Goal: Task Accomplishment & Management: Manage account settings

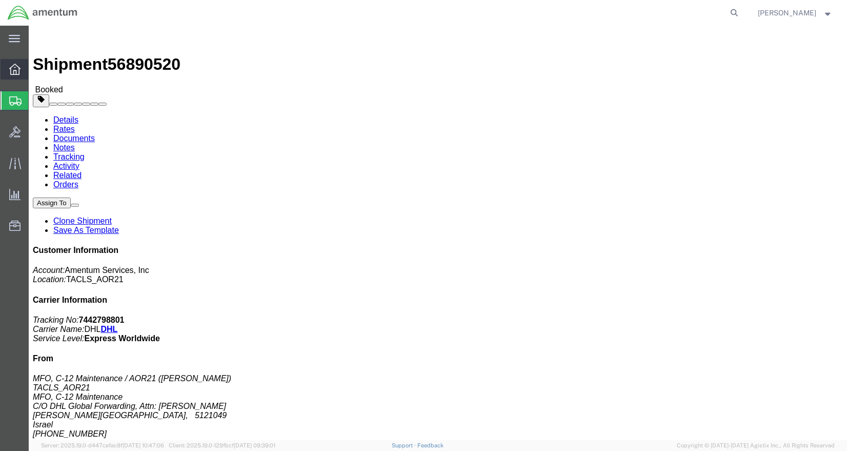
click at [12, 69] on icon at bounding box center [14, 69] width 11 height 11
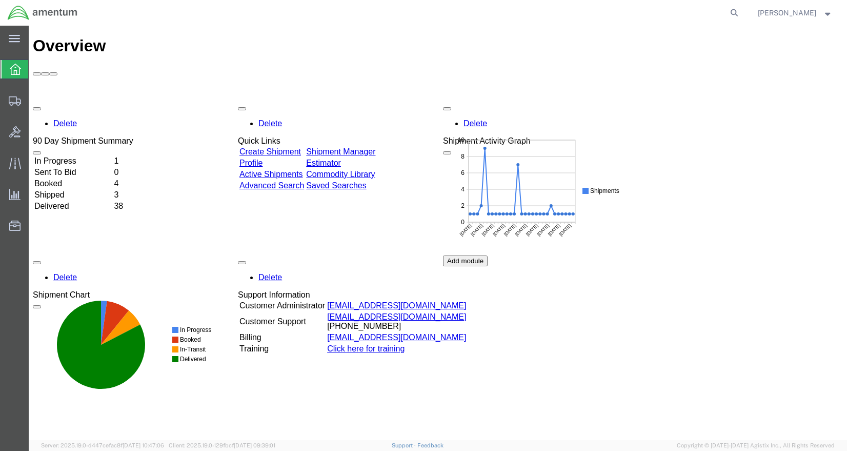
click at [375, 147] on link "Shipment Manager" at bounding box center [340, 151] width 69 height 9
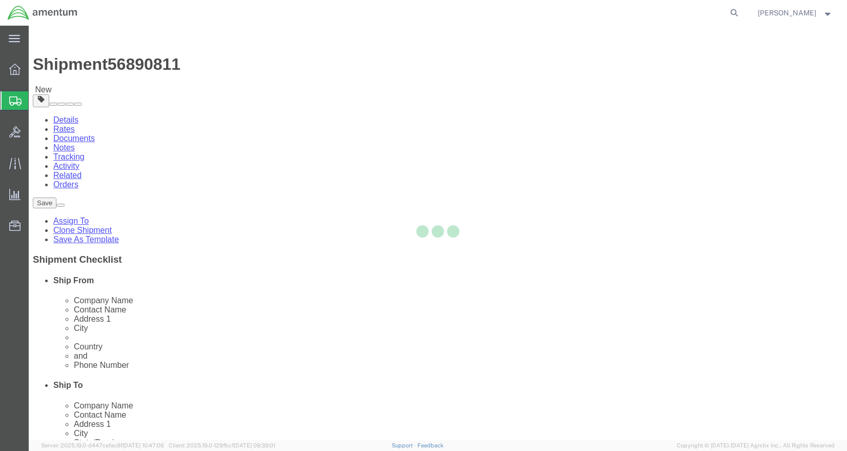
select select "42740"
select select
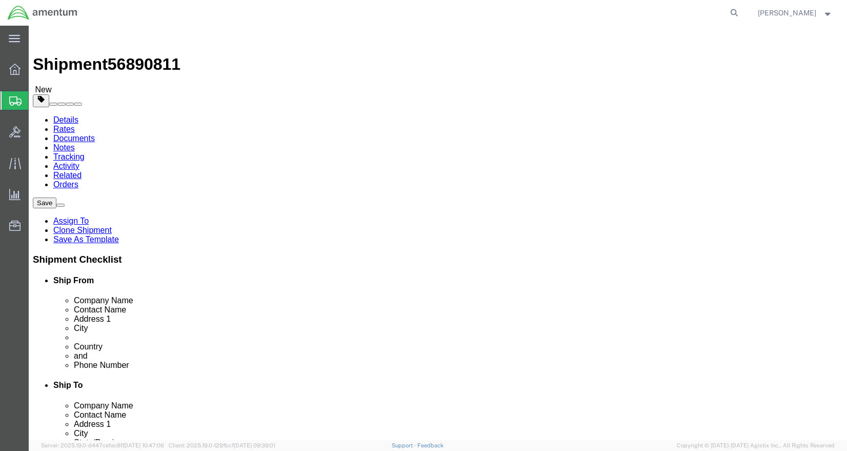
click button "Rate Shipment"
